Goal: Check status: Check status

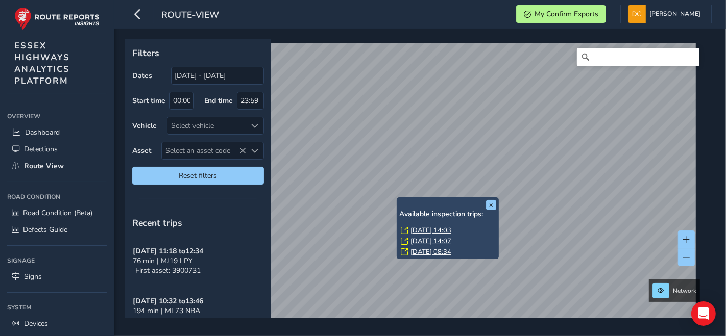
click at [423, 230] on link "[DATE] 14:03" at bounding box center [430, 230] width 41 height 9
